Goal: Task Accomplishment & Management: Use online tool/utility

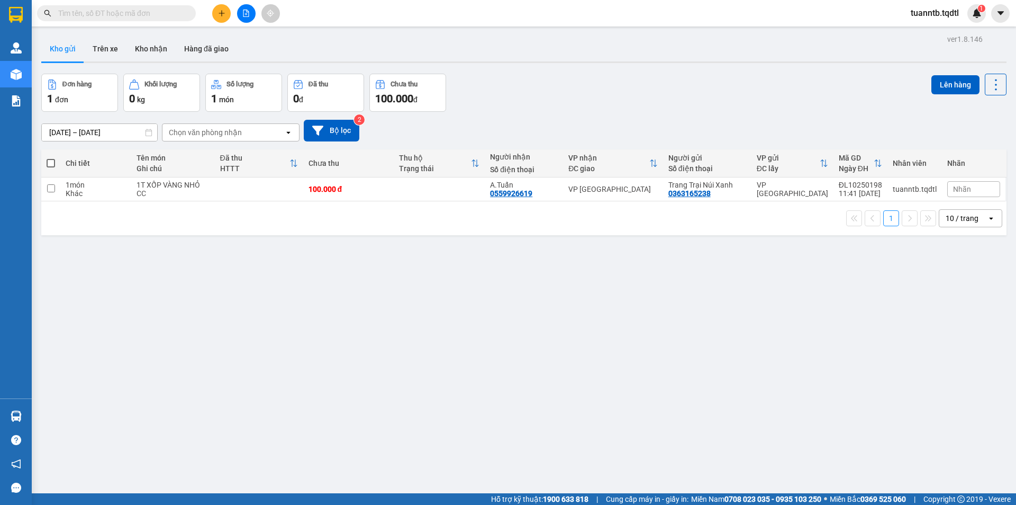
click at [221, 11] on icon "plus" at bounding box center [221, 13] width 7 height 7
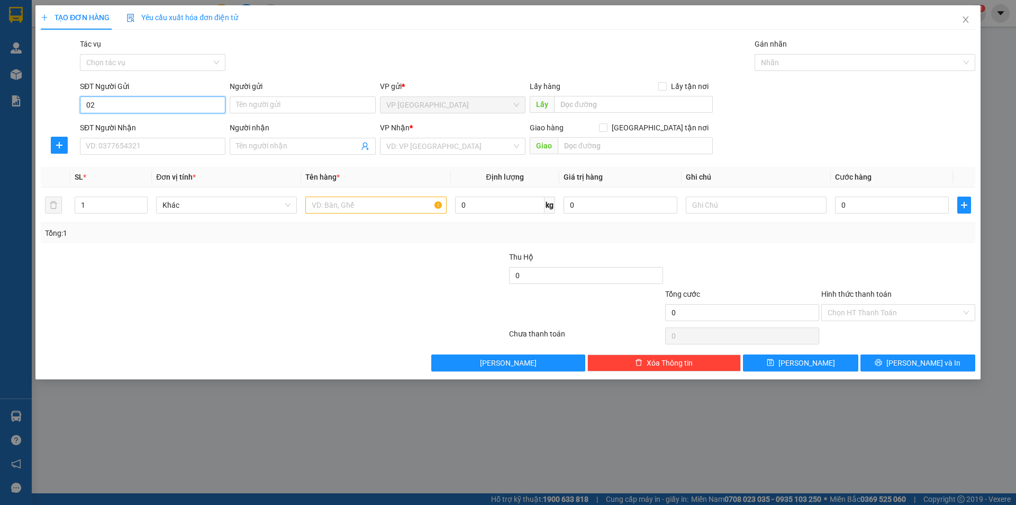
type input "0"
type input "0789711299"
click at [255, 102] on input "Người gửi" at bounding box center [303, 104] width 146 height 17
type input "c.[PERSON_NAME]"
click at [411, 149] on input "search" at bounding box center [448, 146] width 125 height 16
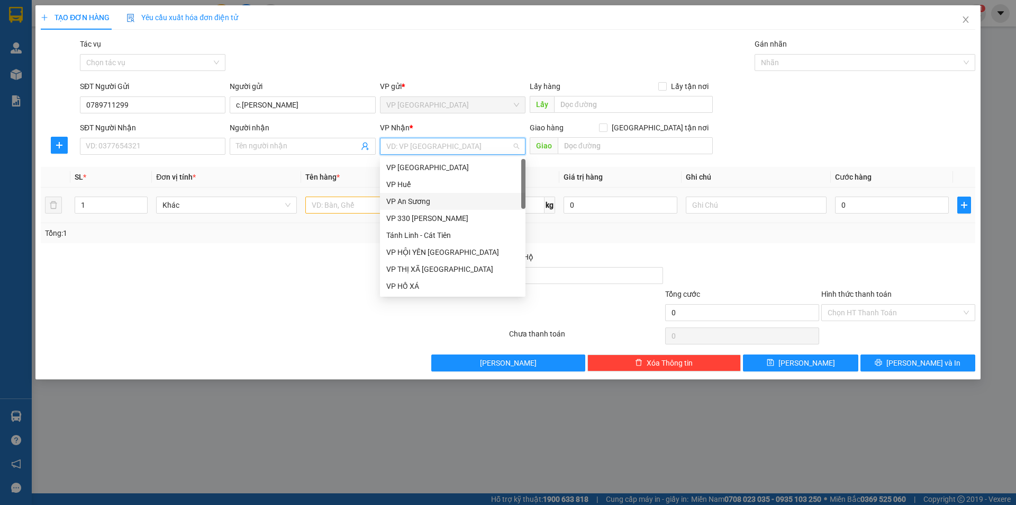
click at [414, 201] on div "VP An Sương" at bounding box center [452, 201] width 133 height 12
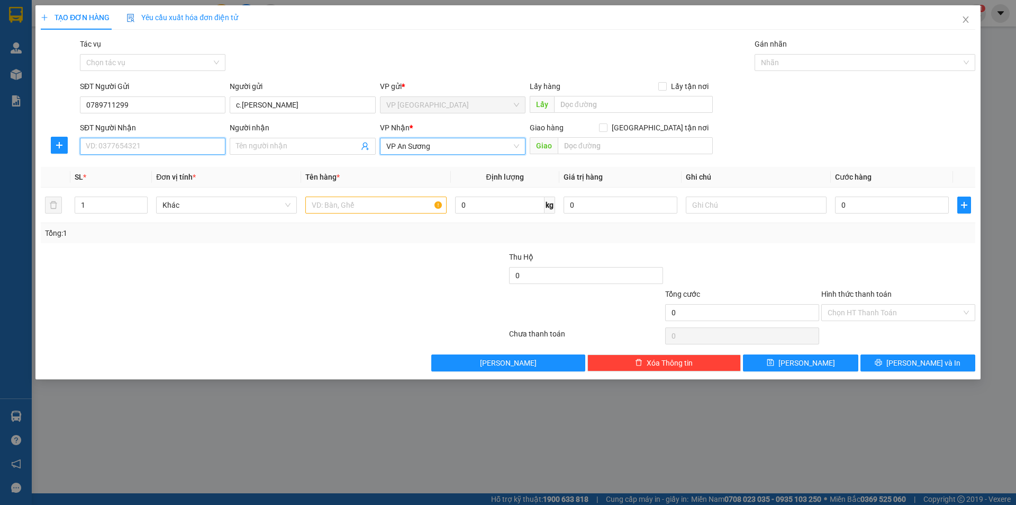
click at [145, 150] on input "SĐT Người Nhận" at bounding box center [153, 146] width 146 height 17
type input "0789711299"
click at [257, 146] on input "Người nhận" at bounding box center [297, 146] width 122 height 12
type input "C.[PERSON_NAME]"
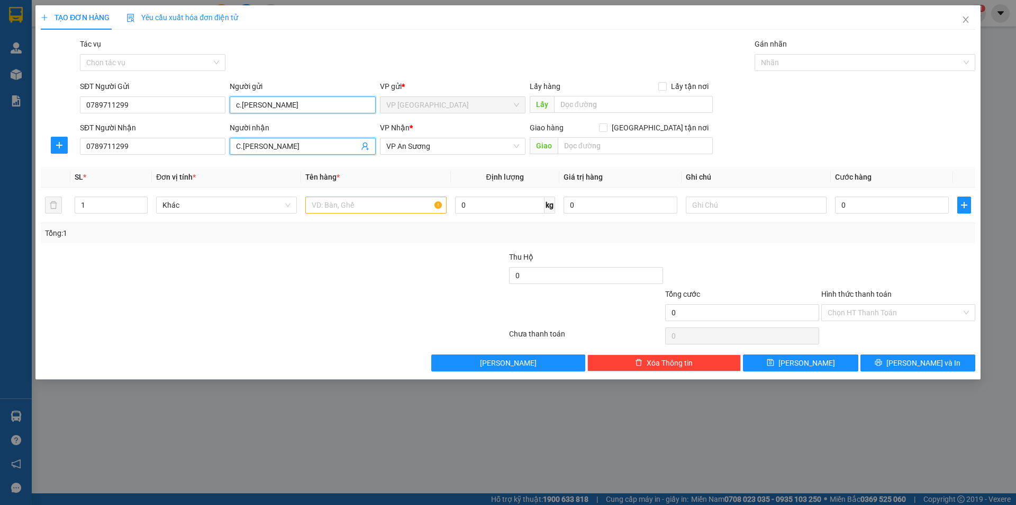
click at [238, 104] on input "c.[PERSON_NAME]" at bounding box center [303, 104] width 146 height 17
type input "C.[PERSON_NAME]"
click at [139, 198] on span "Increase Value" at bounding box center [142, 202] width 12 height 10
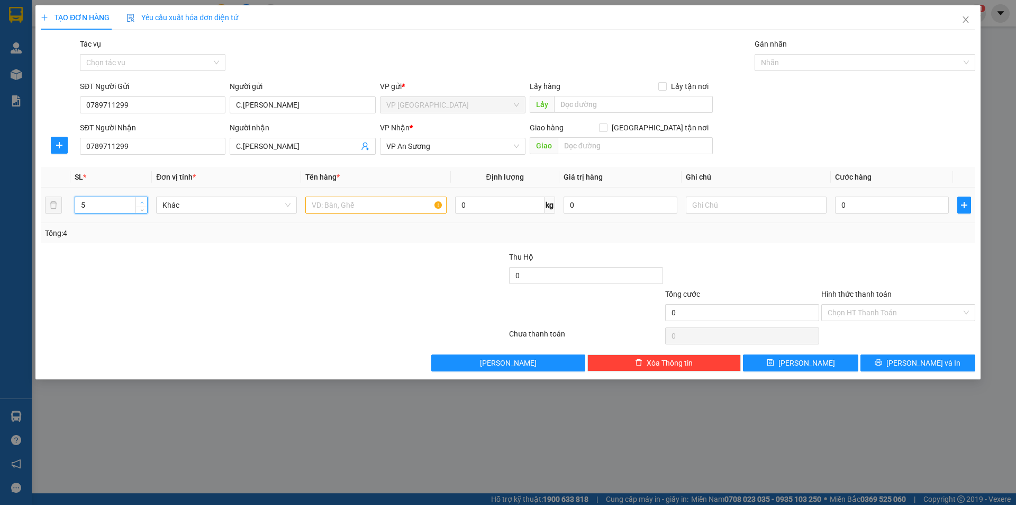
click at [139, 198] on span "Increase Value" at bounding box center [142, 202] width 12 height 10
type input "5"
click at [146, 210] on span "Decrease Value" at bounding box center [142, 208] width 12 height 10
click at [395, 204] on input "text" at bounding box center [375, 204] width 141 height 17
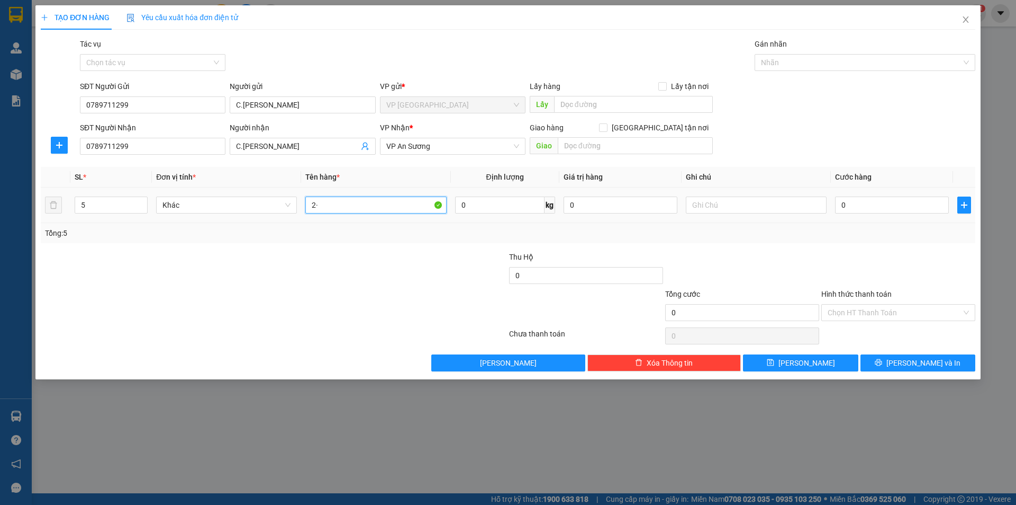
type input "2"
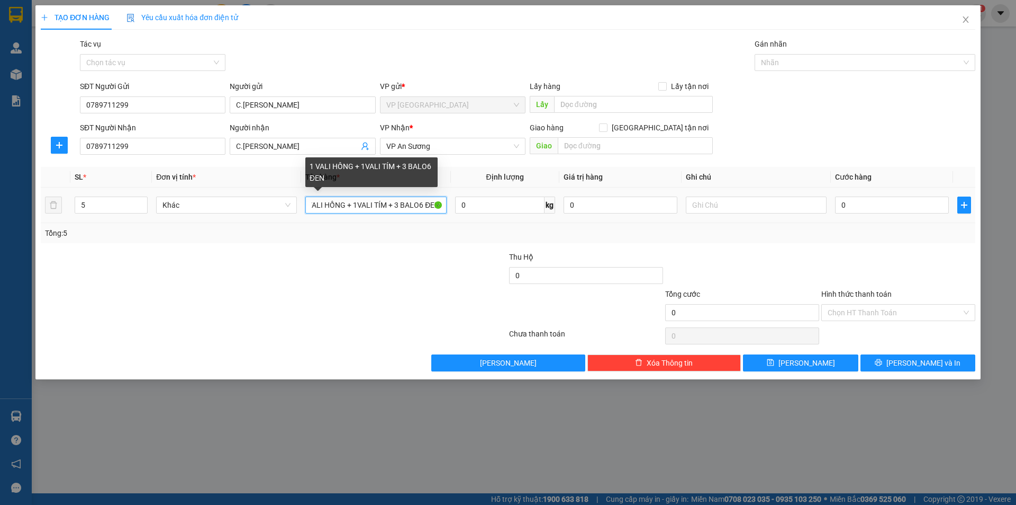
click at [423, 208] on input "1 VALI HỒNG + 1VALI TÍM + 3 BALO6 ĐEN" at bounding box center [375, 204] width 141 height 17
type input "1 VALI HỒNG + 1VALI TÍM + 3 BALÔ ĐEN"
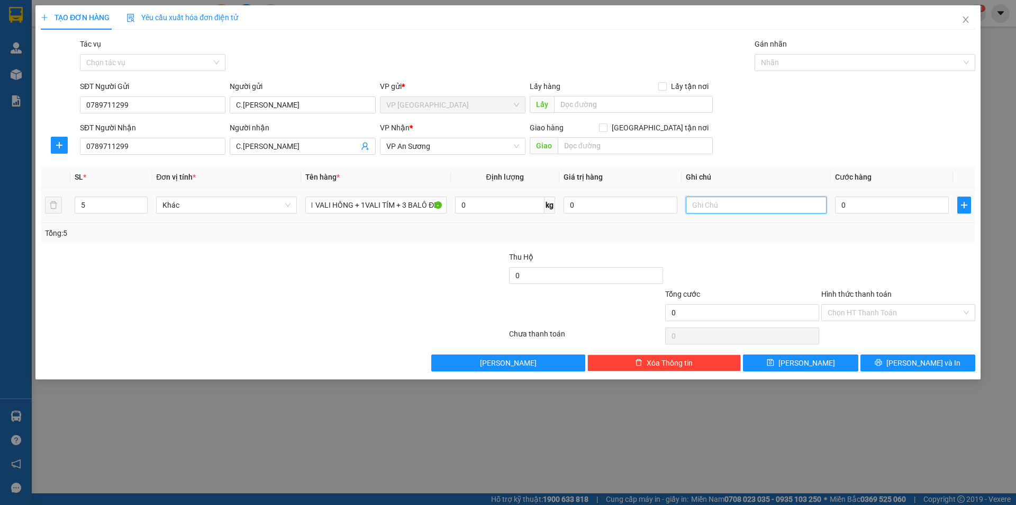
click at [770, 200] on input "text" at bounding box center [756, 204] width 141 height 17
type input "CC"
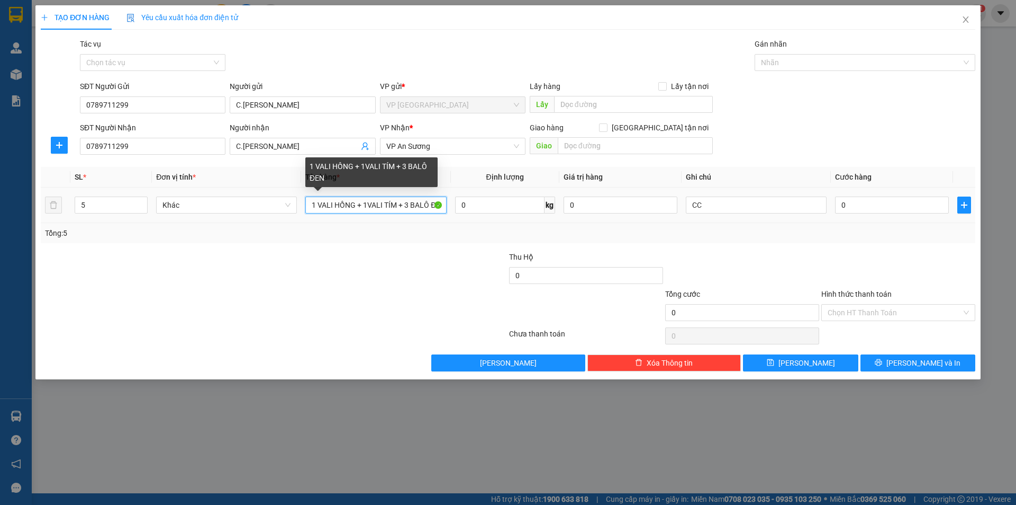
scroll to position [0, 8]
drag, startPoint x: 426, startPoint y: 207, endPoint x: 454, endPoint y: 210, distance: 27.7
click at [454, 210] on tr "5 Khác 1 VALI HỒNG + 1VALI TÍM + 3 BALÔ ĐEN 0 kg 0 CC 0" at bounding box center [508, 204] width 935 height 35
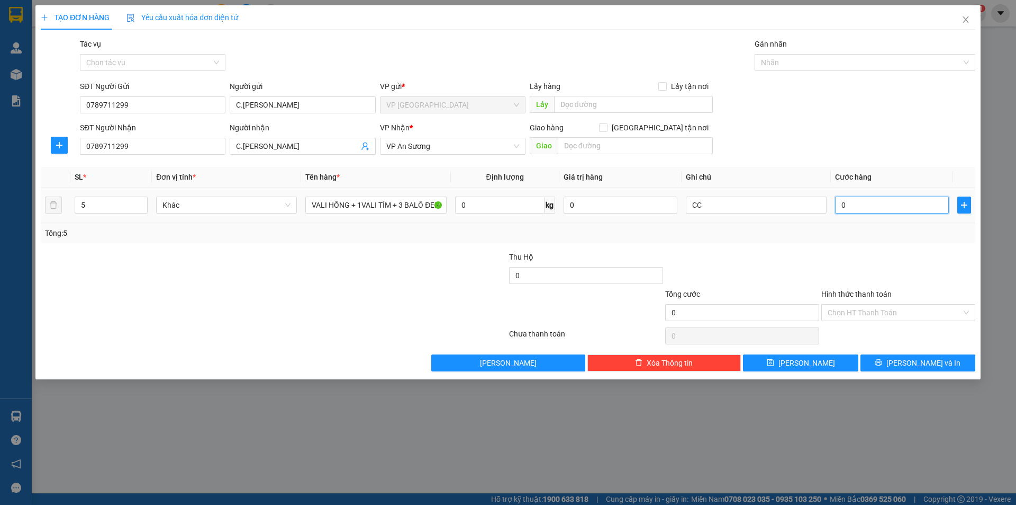
click at [846, 207] on input "0" at bounding box center [892, 204] width 114 height 17
type input "3"
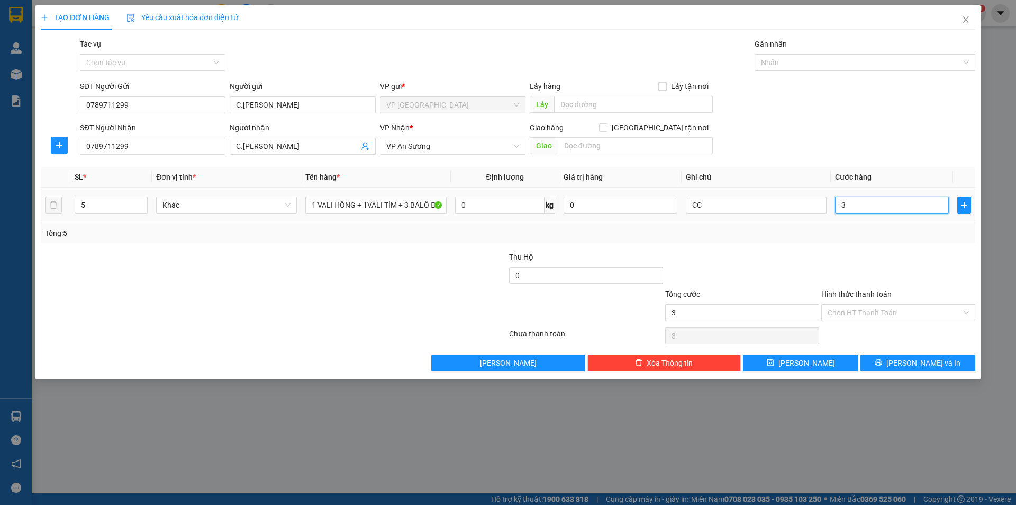
type input "30"
type input "300"
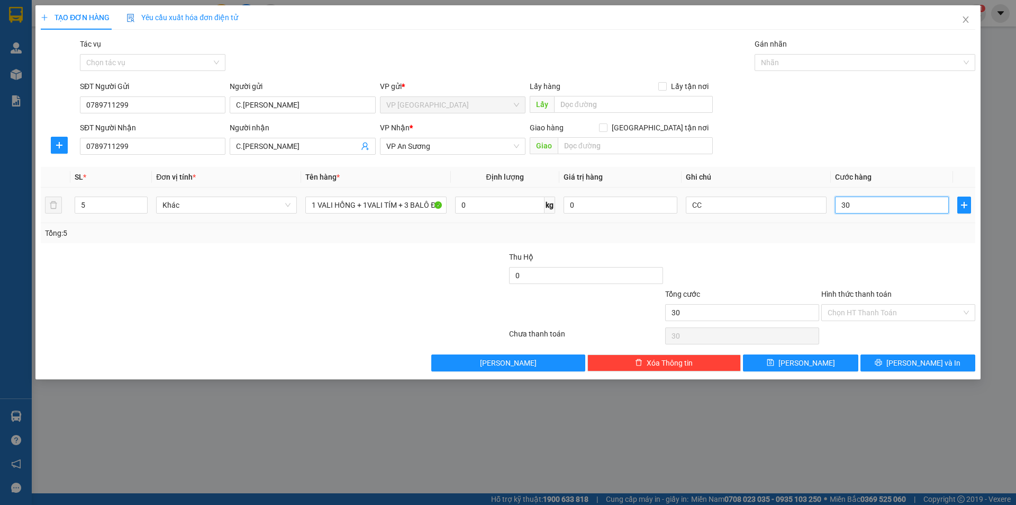
type input "300"
type input "3.000"
type input "30.000"
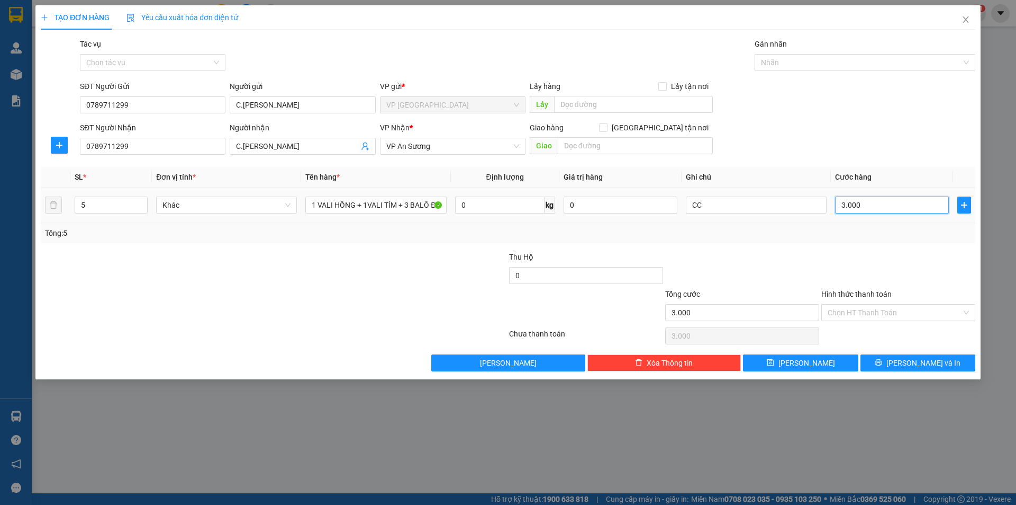
type input "30.000"
type input "300.000"
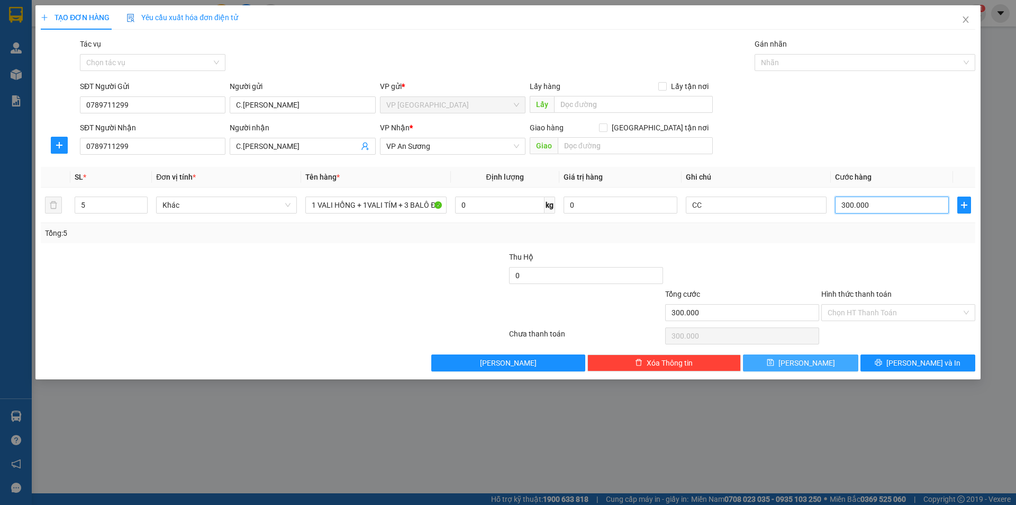
type input "300.000"
click at [804, 366] on span "[PERSON_NAME]" at bounding box center [807, 363] width 57 height 12
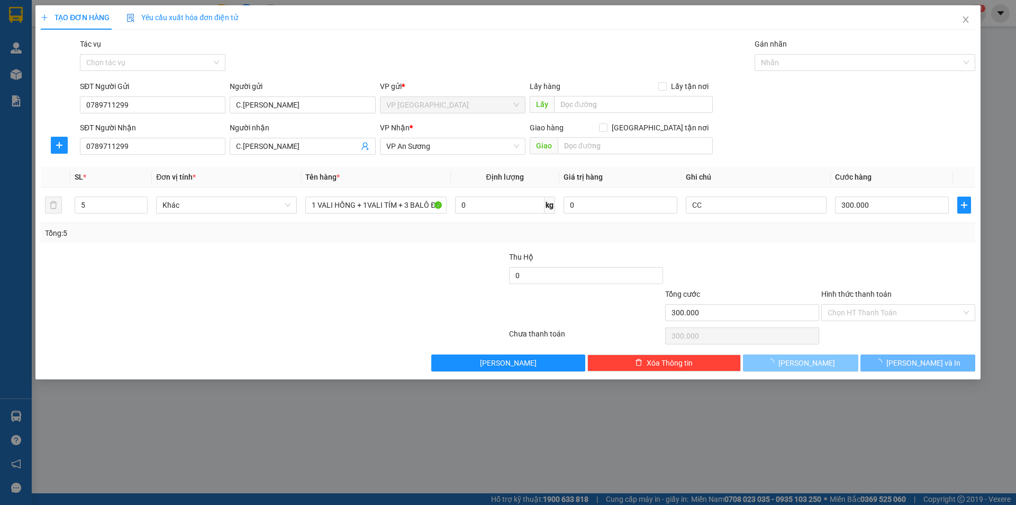
type input "1"
type input "0"
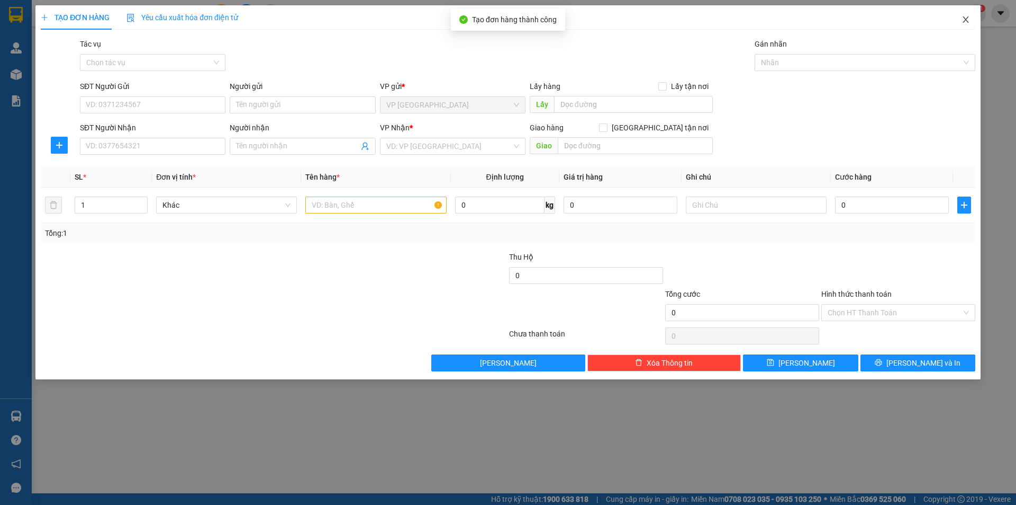
drag, startPoint x: 963, startPoint y: 20, endPoint x: 953, endPoint y: 3, distance: 19.7
click at [963, 19] on icon "close" at bounding box center [966, 19] width 8 height 8
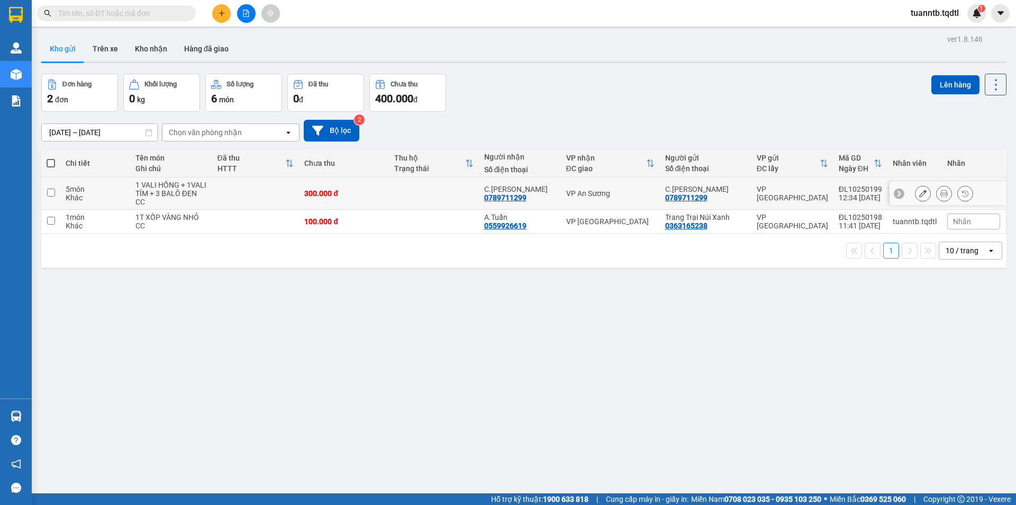
click at [50, 195] on input "checkbox" at bounding box center [51, 192] width 8 height 8
checkbox input "true"
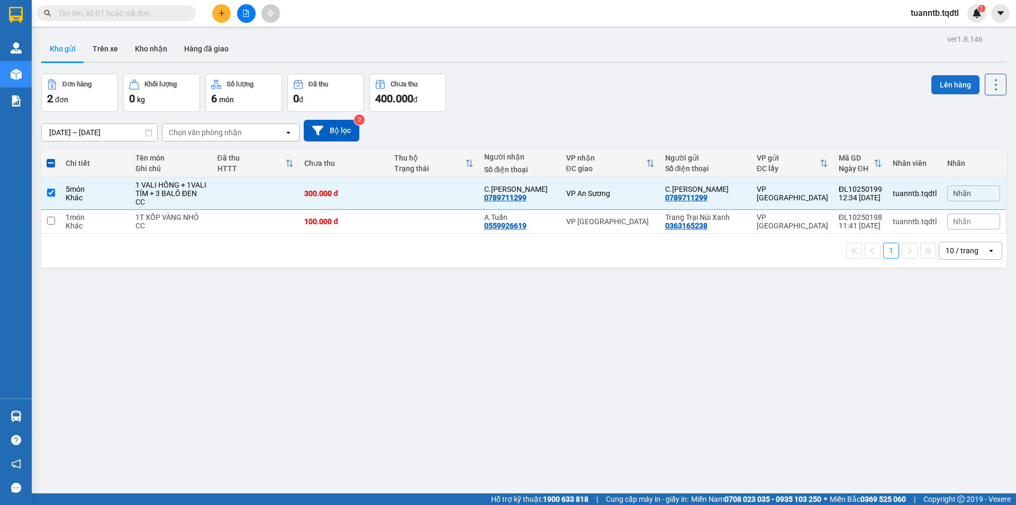
click at [951, 91] on button "Lên hàng" at bounding box center [956, 84] width 48 height 19
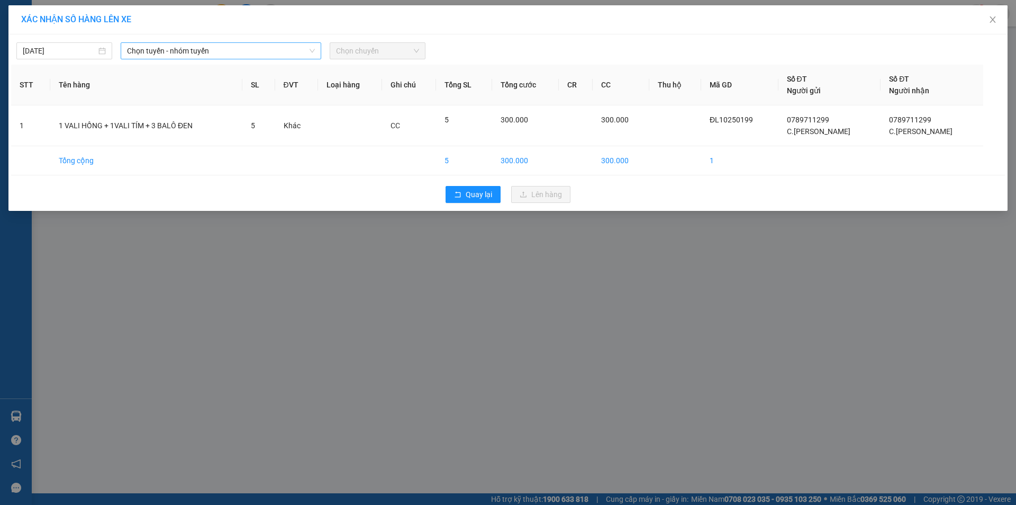
click at [262, 53] on span "Chọn tuyến - nhóm tuyến" at bounding box center [221, 51] width 188 height 16
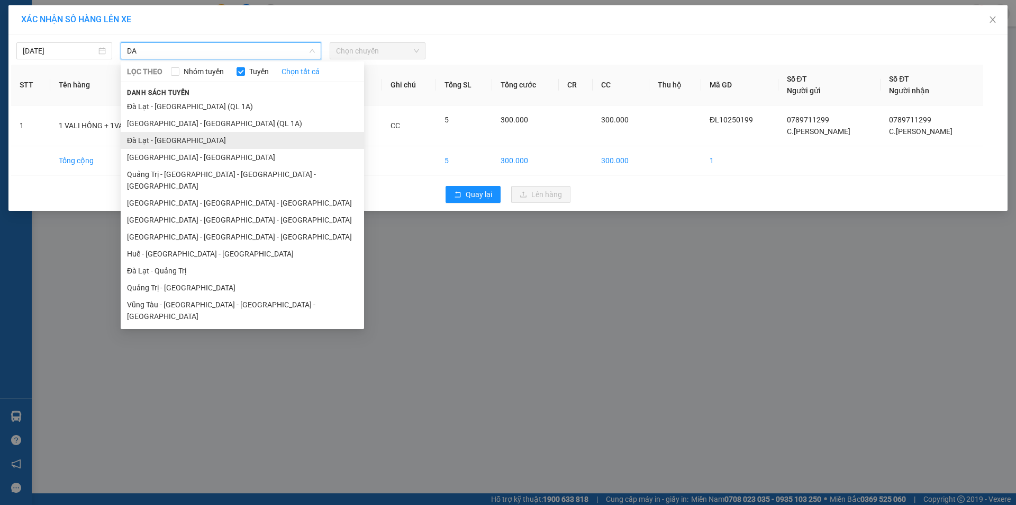
type input "DA"
click at [176, 142] on li "Đà Lạt - [GEOGRAPHIC_DATA]" at bounding box center [243, 140] width 244 height 17
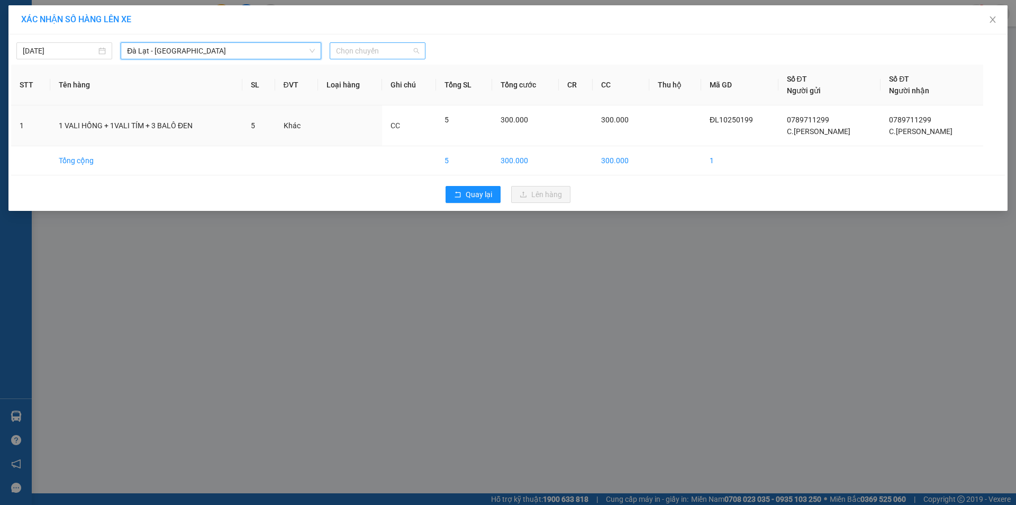
click at [373, 47] on span "Chọn chuyến" at bounding box center [377, 51] width 83 height 16
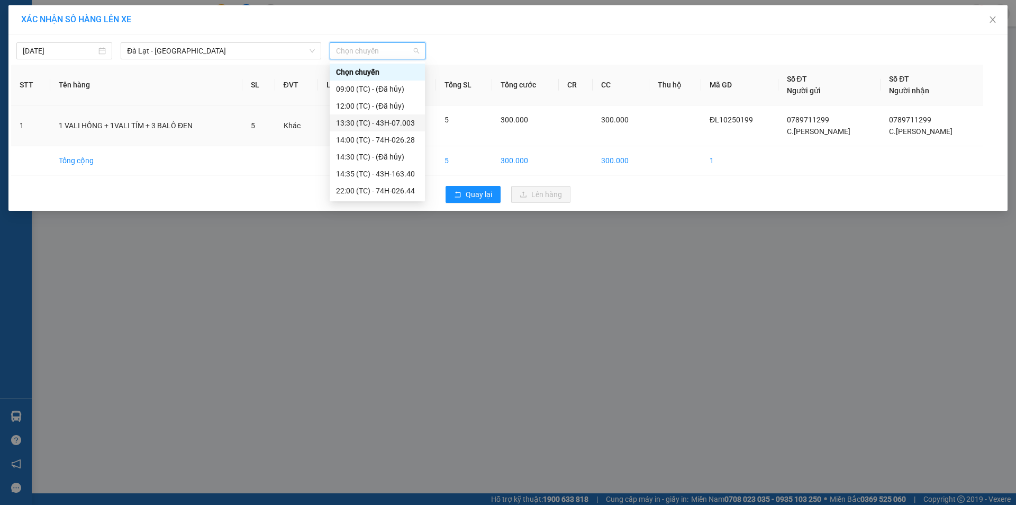
click at [401, 120] on div "13:30 (TC) - 43H-07.003" at bounding box center [377, 123] width 83 height 12
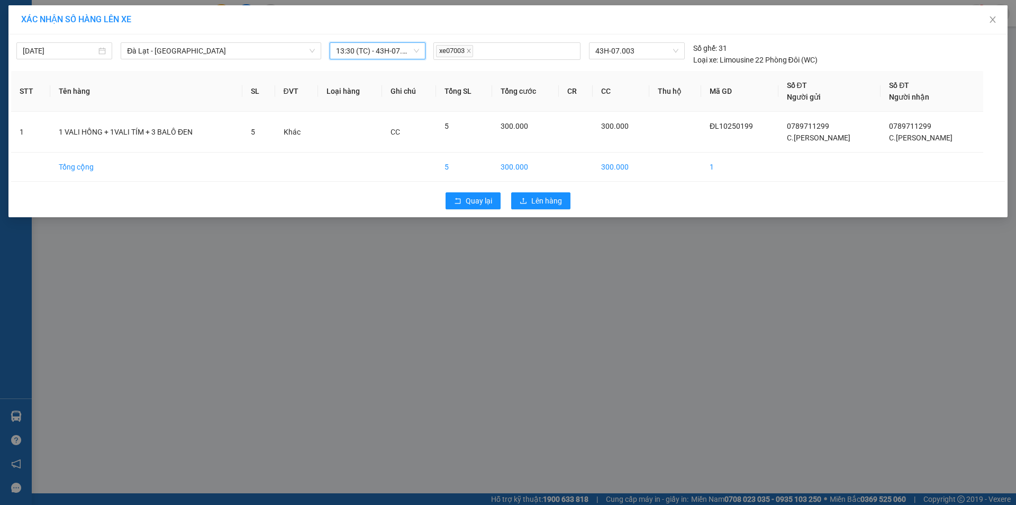
click at [370, 48] on span "13:30 (TC) - 43H-07.003" at bounding box center [377, 51] width 83 height 16
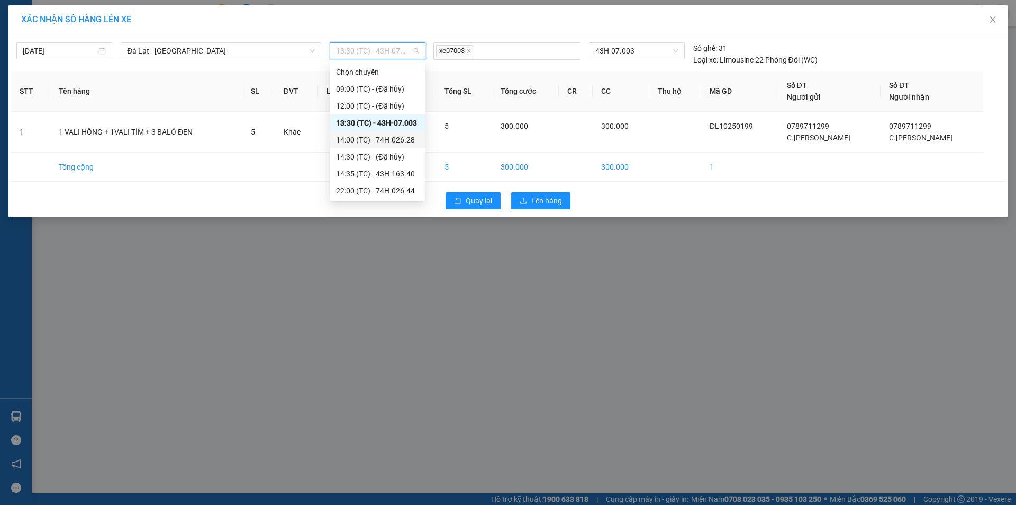
click at [405, 144] on div "14:00 (TC) - 74H-026.28" at bounding box center [377, 140] width 83 height 12
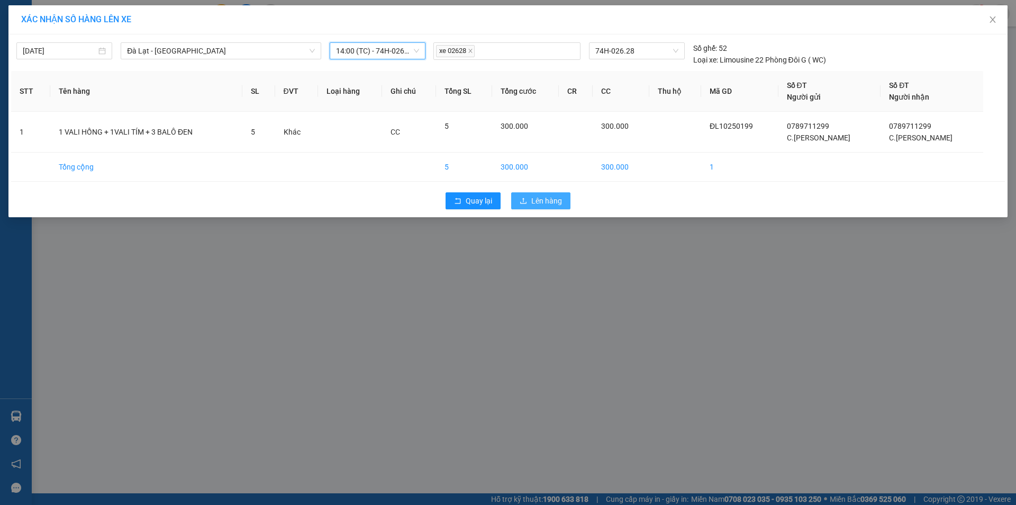
click at [543, 202] on span "Lên hàng" at bounding box center [547, 201] width 31 height 12
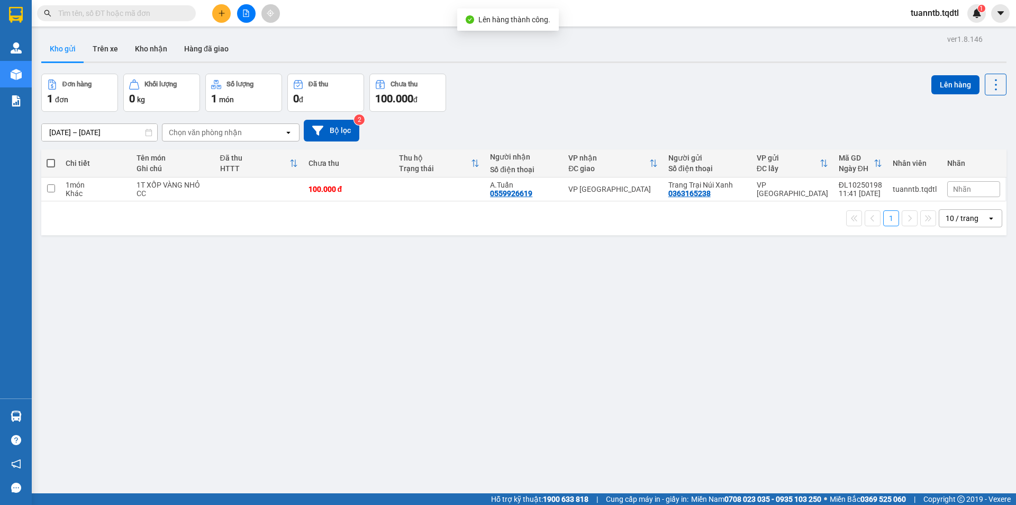
click at [246, 12] on icon "file-add" at bounding box center [245, 13] width 7 height 7
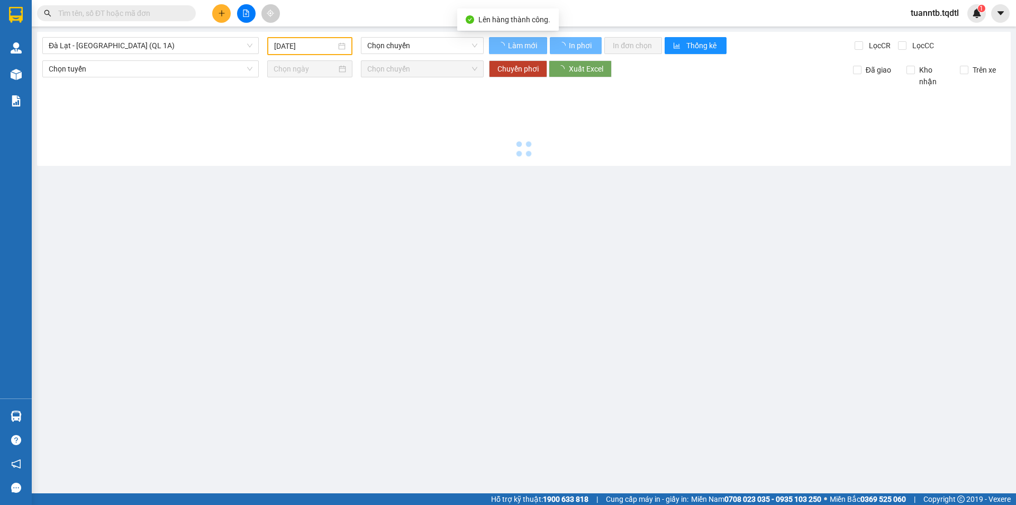
type input "[DATE]"
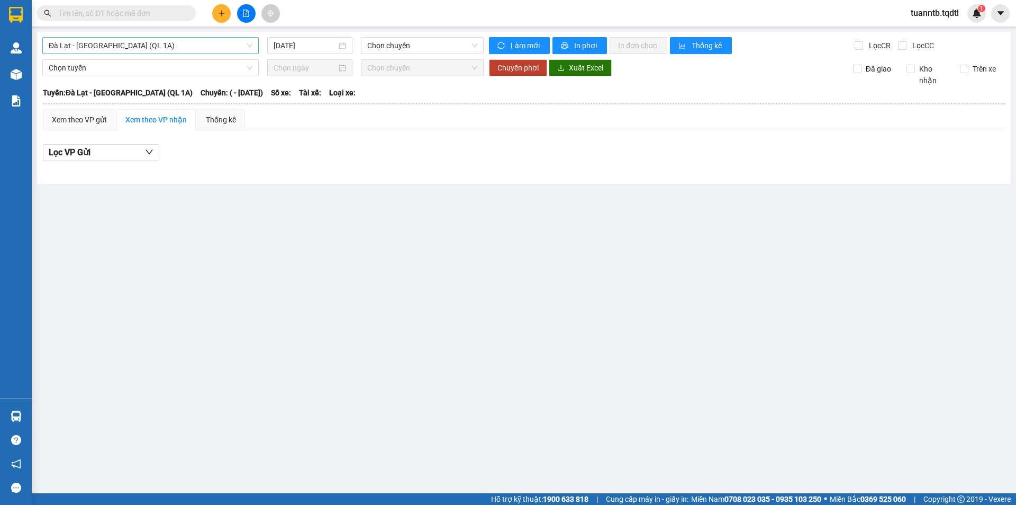
click at [120, 43] on span "Đà Lạt - [GEOGRAPHIC_DATA] (QL 1A)" at bounding box center [151, 46] width 204 height 16
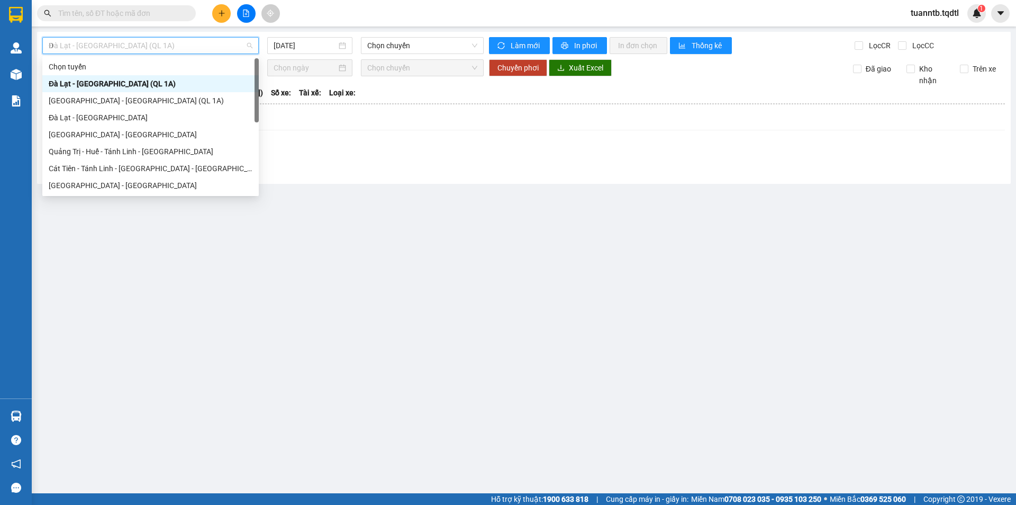
type input "DA"
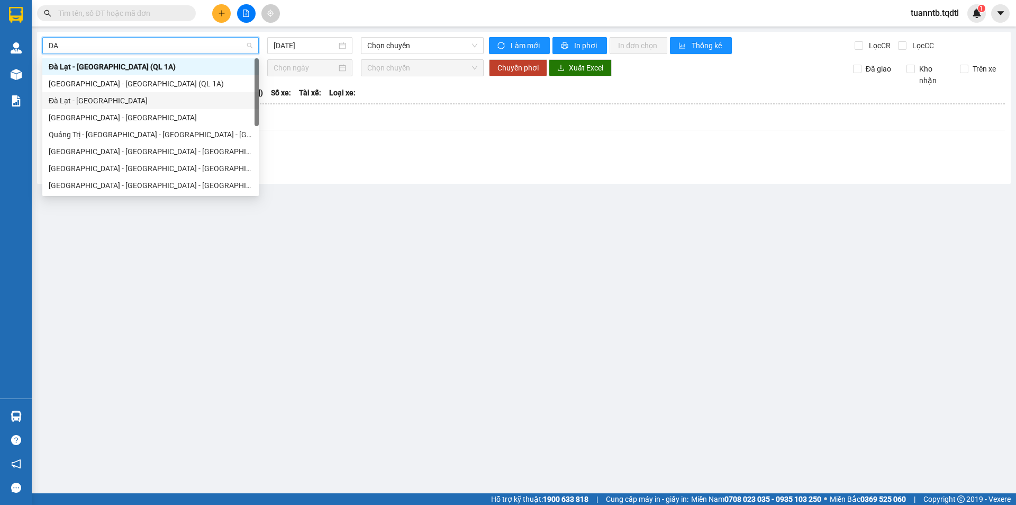
click at [112, 104] on div "Đà Lạt - [GEOGRAPHIC_DATA]" at bounding box center [151, 101] width 204 height 12
type input "[DATE]"
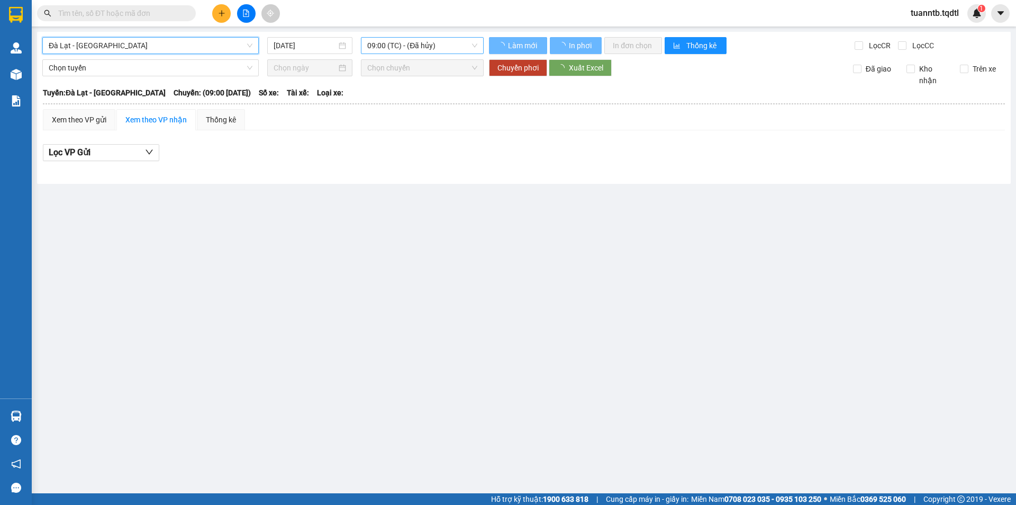
click at [406, 42] on span "09:00 (TC) - (Đã hủy)" at bounding box center [422, 46] width 110 height 16
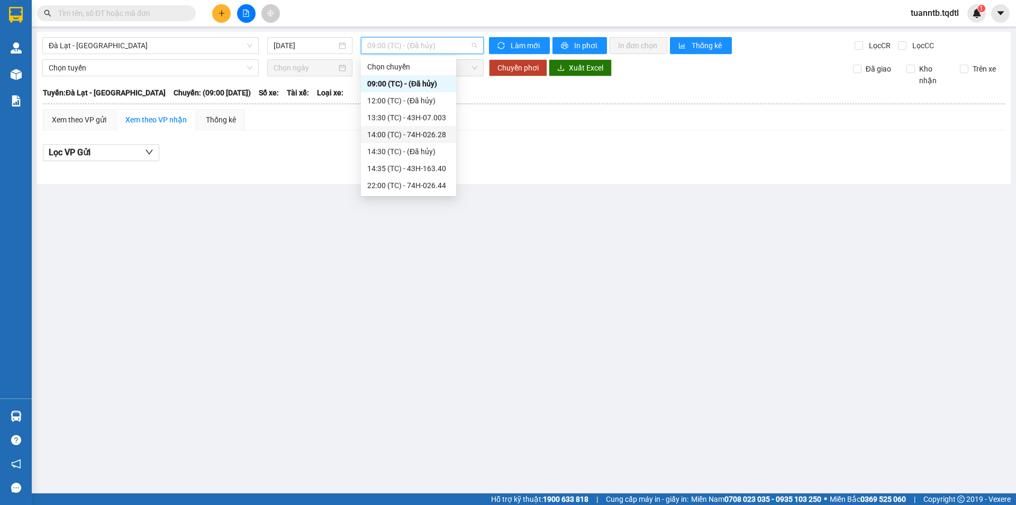
click at [442, 130] on div "14:00 (TC) - 74H-026.28" at bounding box center [408, 135] width 83 height 12
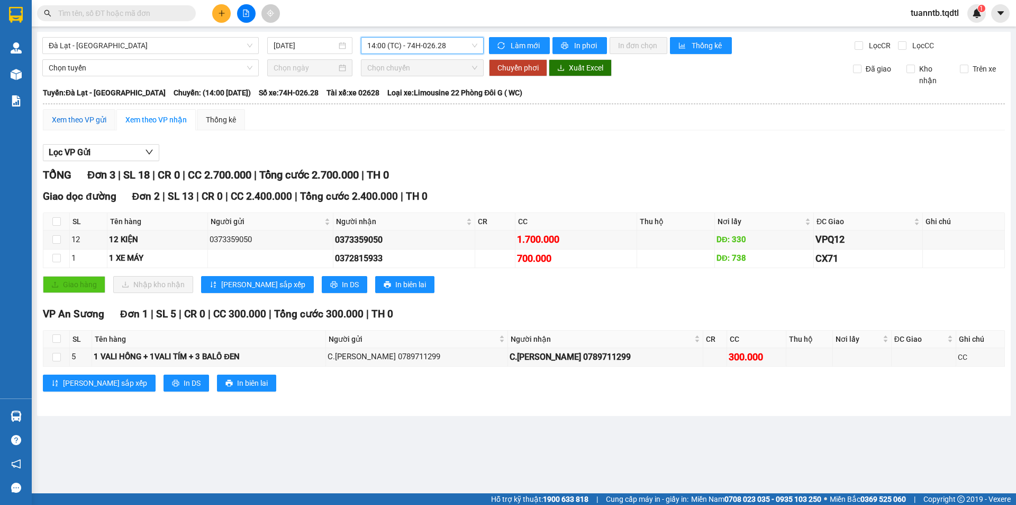
click at [67, 121] on div "Xem theo VP gửi" at bounding box center [79, 120] width 55 height 12
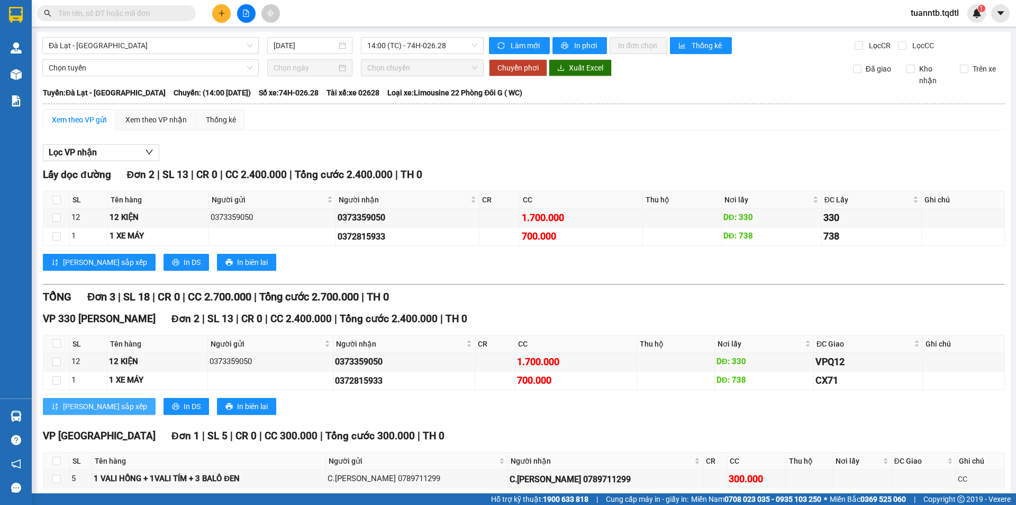
scroll to position [50, 0]
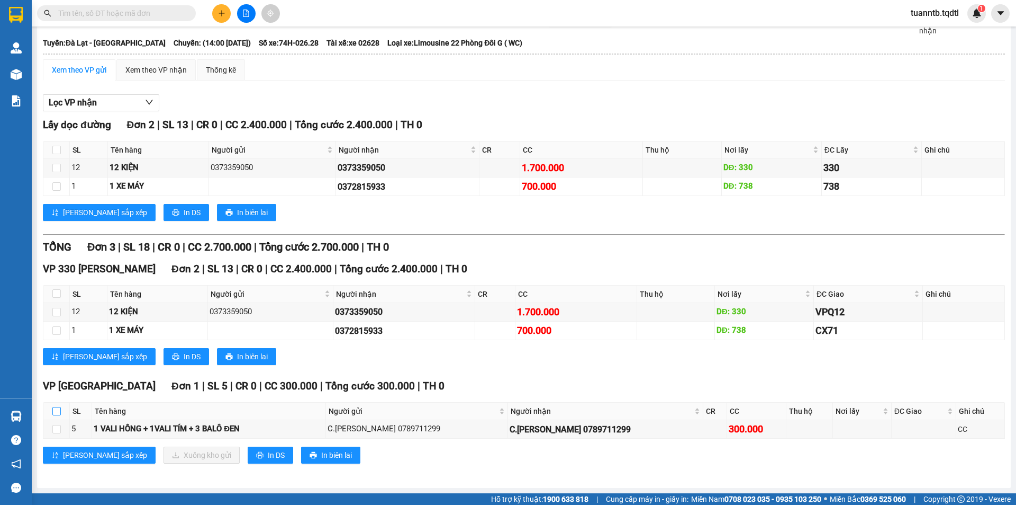
click at [58, 411] on input "checkbox" at bounding box center [56, 411] width 8 height 8
checkbox input "true"
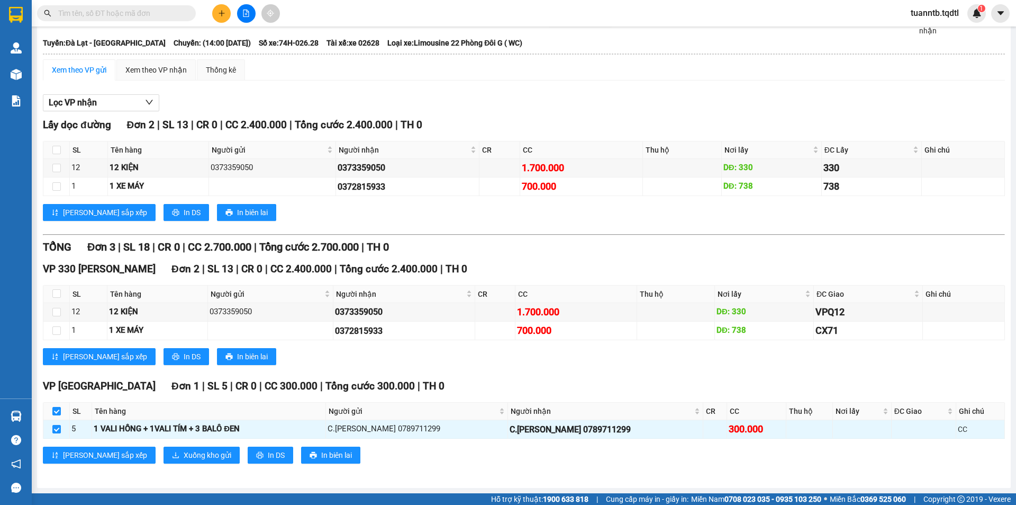
checkbox input "true"
click at [184, 451] on span "Xuống kho gửi" at bounding box center [208, 455] width 48 height 12
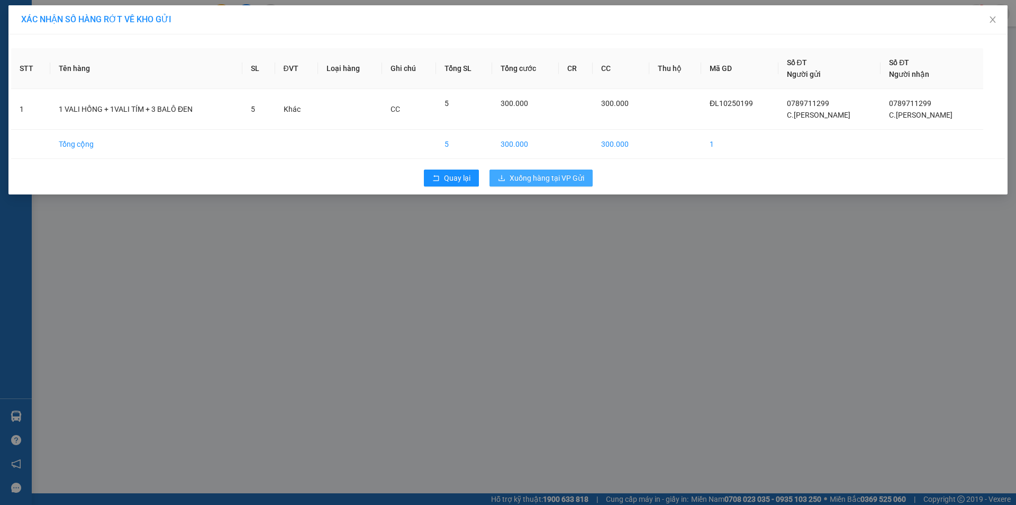
click at [535, 176] on span "Xuống hàng tại VP Gửi" at bounding box center [547, 178] width 75 height 12
